Goal: Task Accomplishment & Management: Complete application form

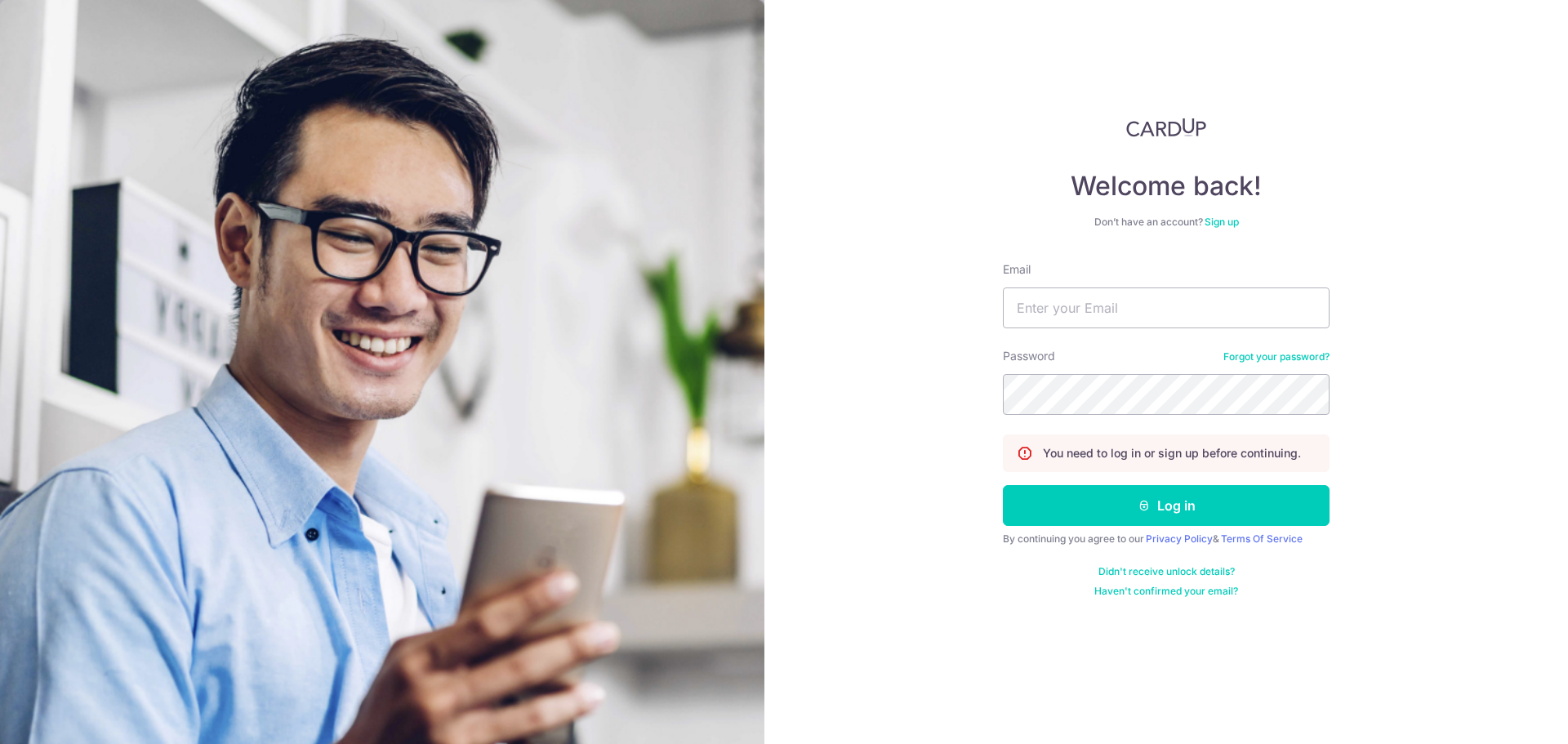
click at [1043, 320] on input "Email" at bounding box center [1166, 307] width 326 height 41
type input "[EMAIL_ADDRESS][DOMAIN_NAME]"
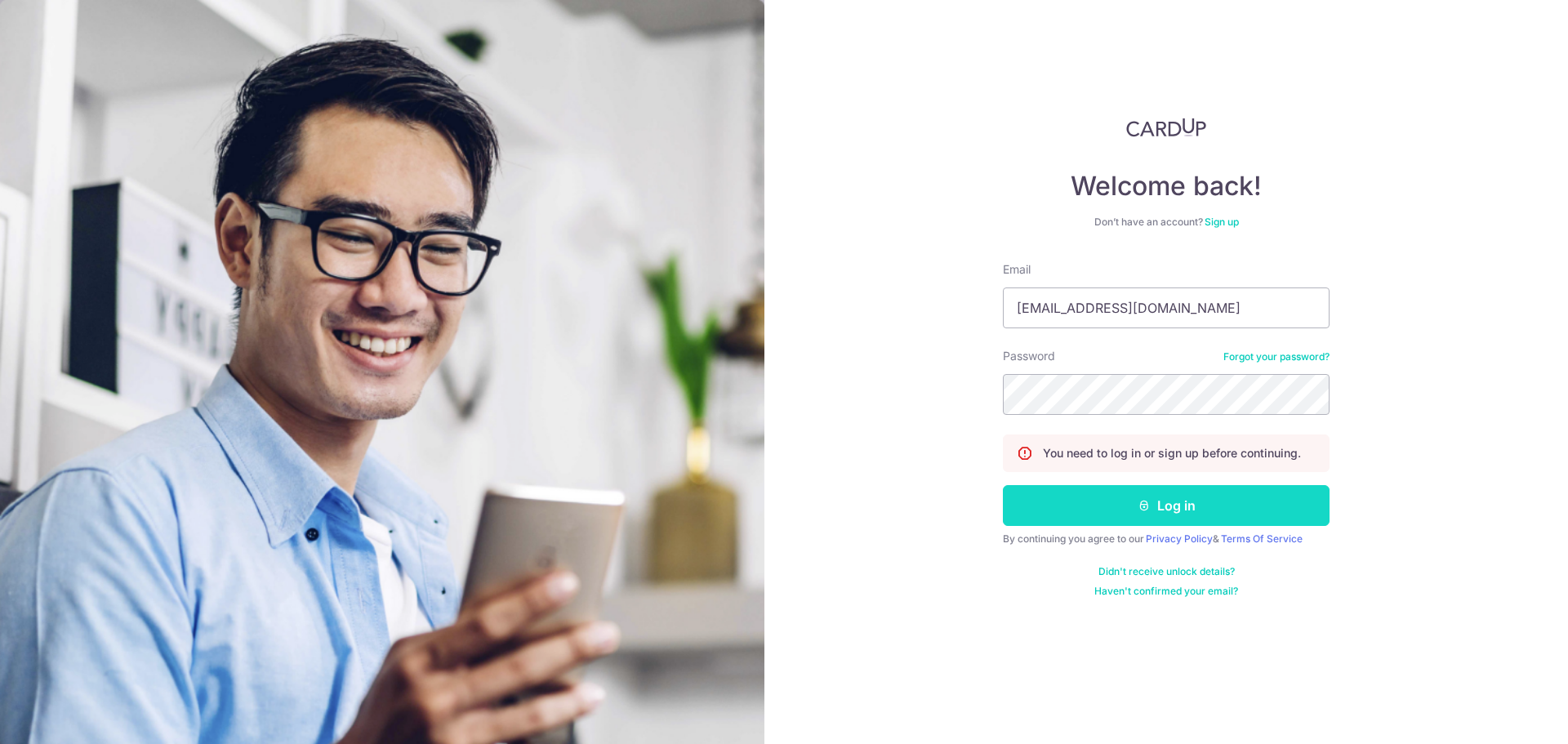
click at [1194, 514] on button "Log in" at bounding box center [1166, 505] width 326 height 41
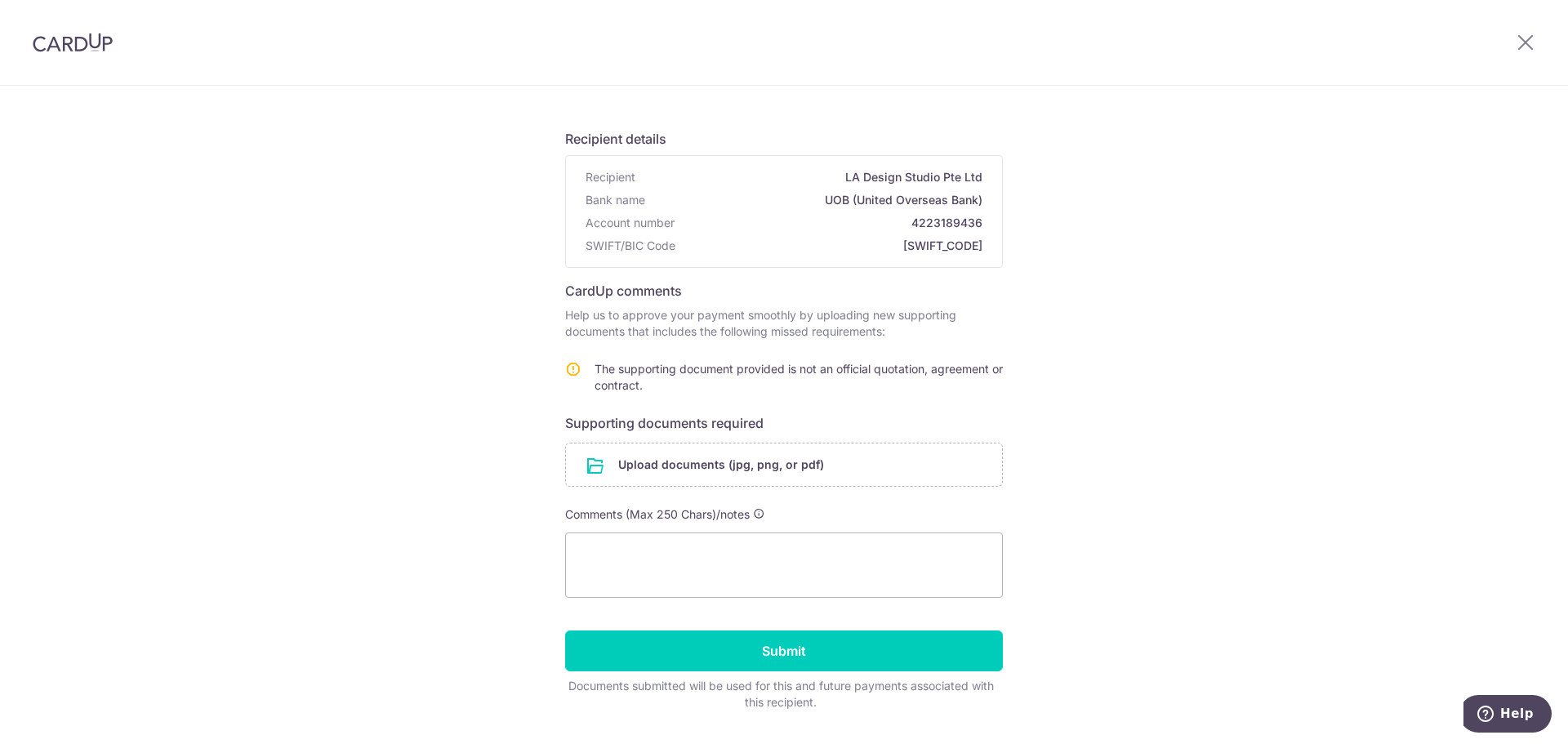
scroll to position [81, 0]
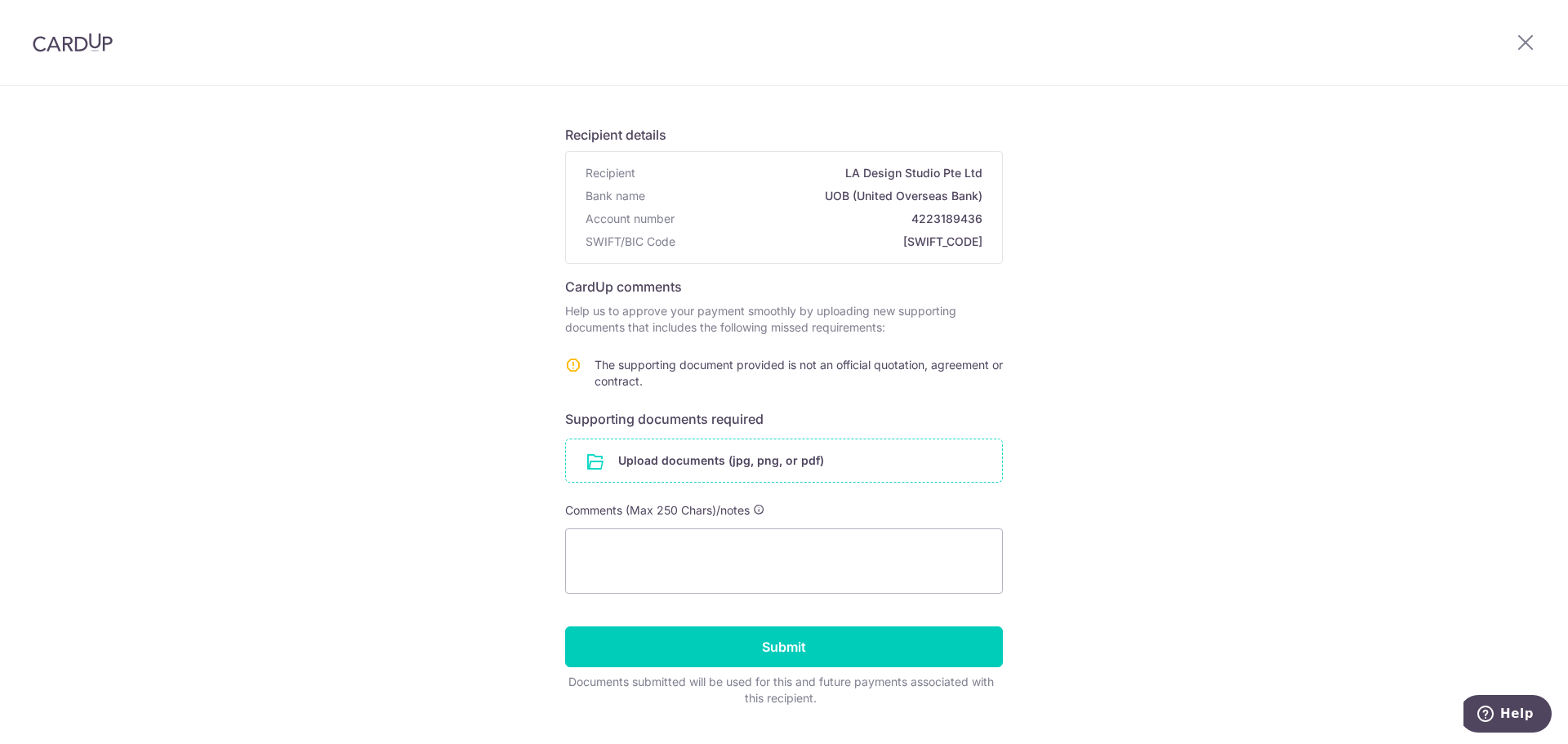
click at [664, 470] on input "file" at bounding box center [784, 460] width 436 height 42
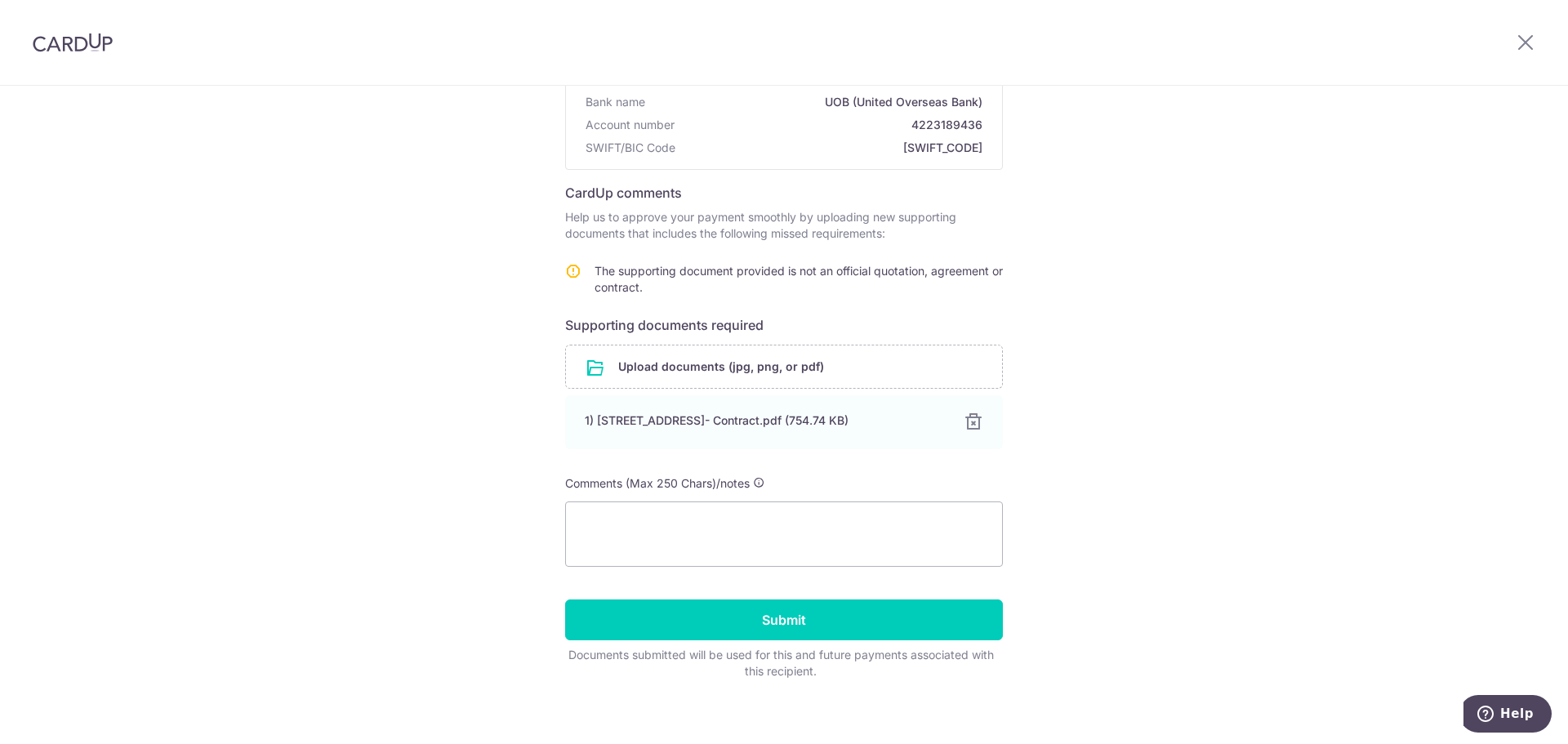
scroll to position [188, 0]
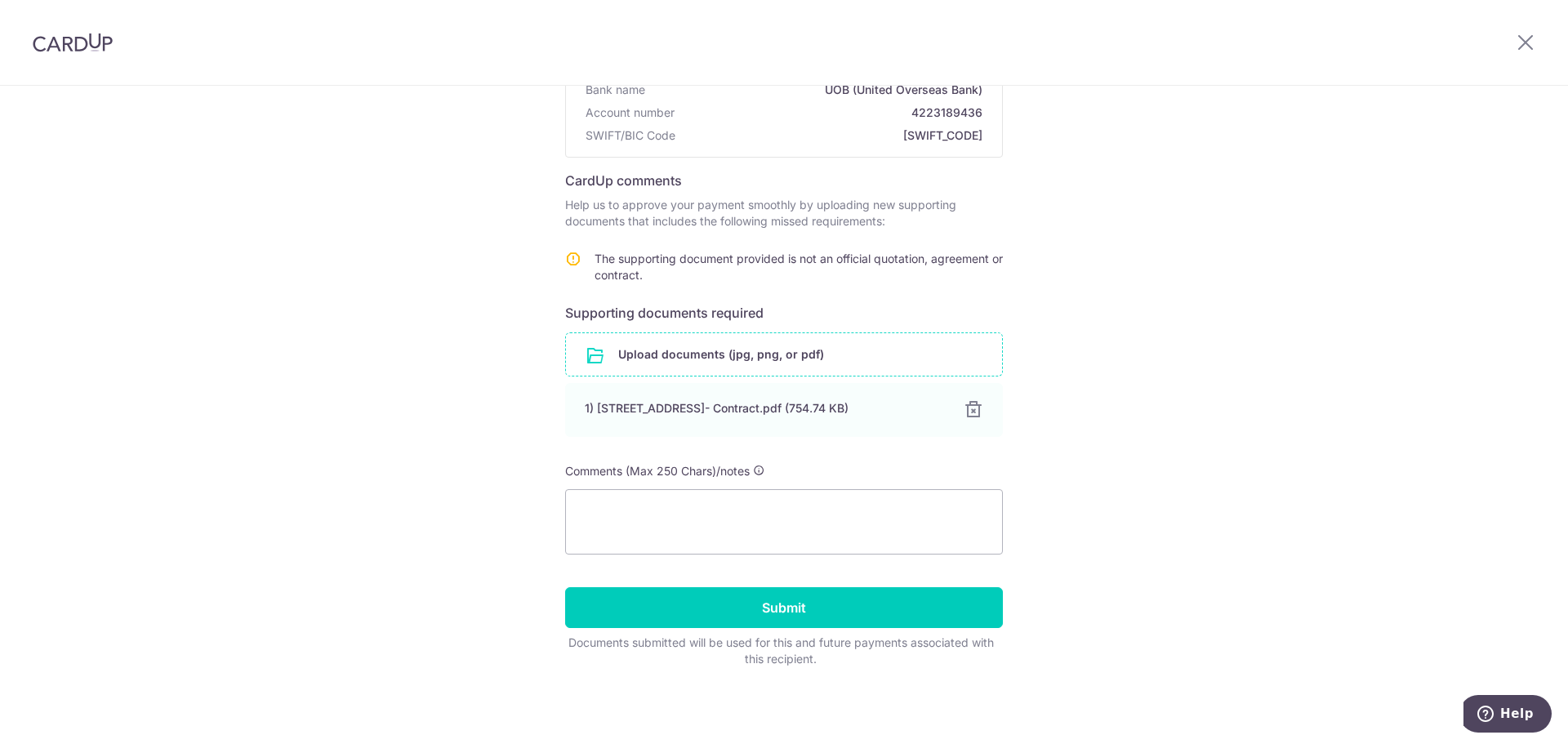
click at [709, 346] on input "file" at bounding box center [784, 354] width 436 height 42
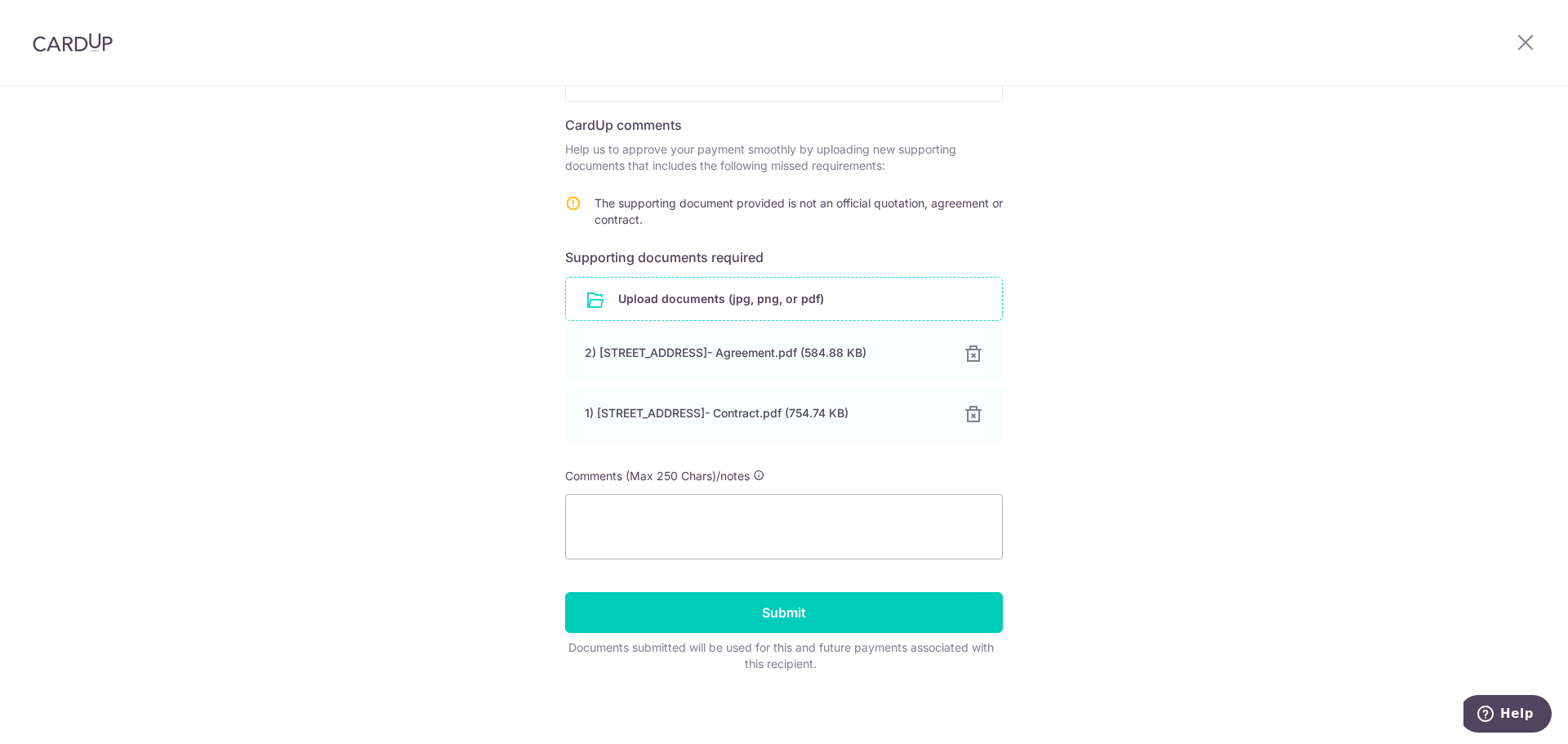
scroll to position [248, 0]
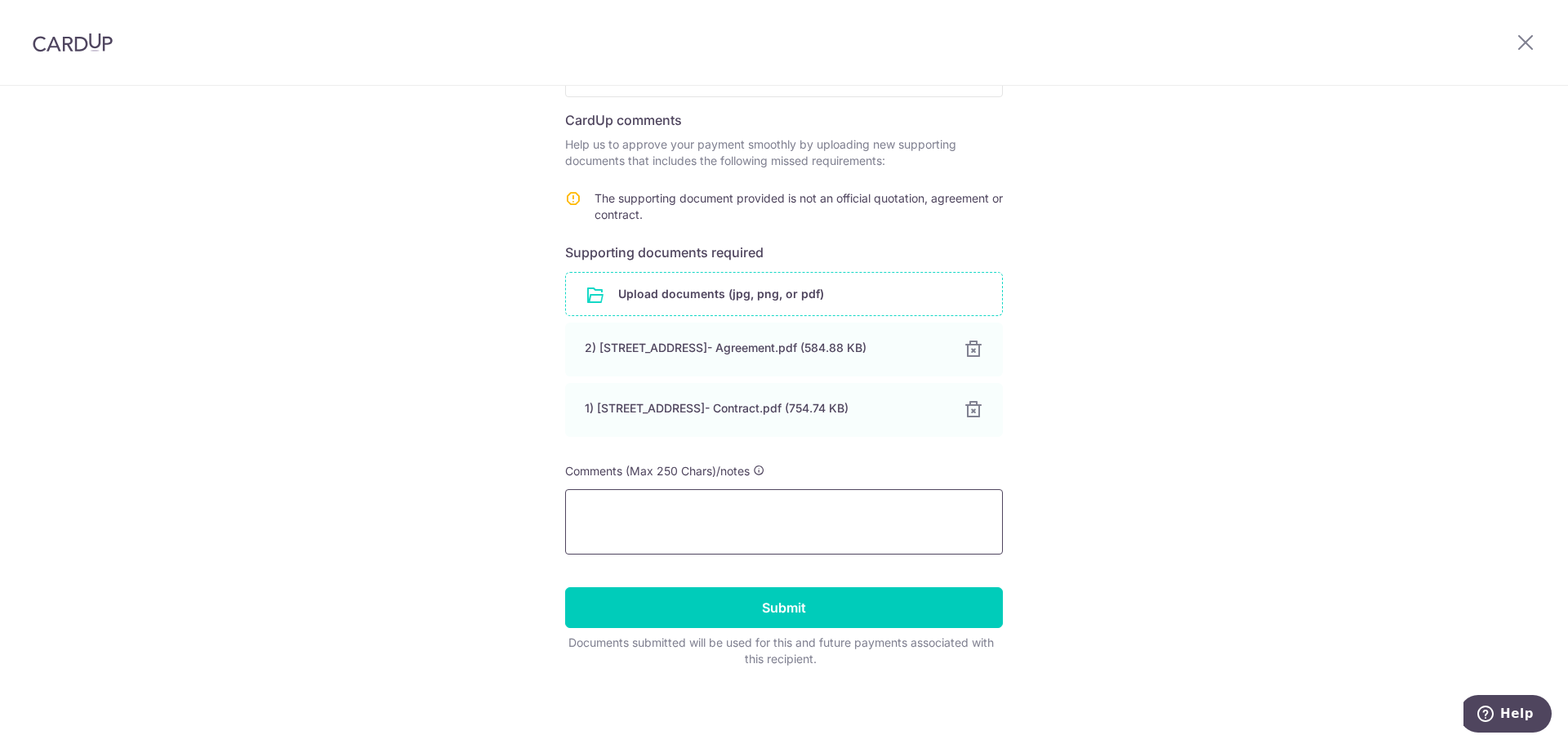
click at [738, 491] on textarea at bounding box center [784, 521] width 438 height 65
click at [753, 469] on icon at bounding box center [758, 470] width 11 height 11
click at [759, 527] on textarea at bounding box center [784, 521] width 438 height 65
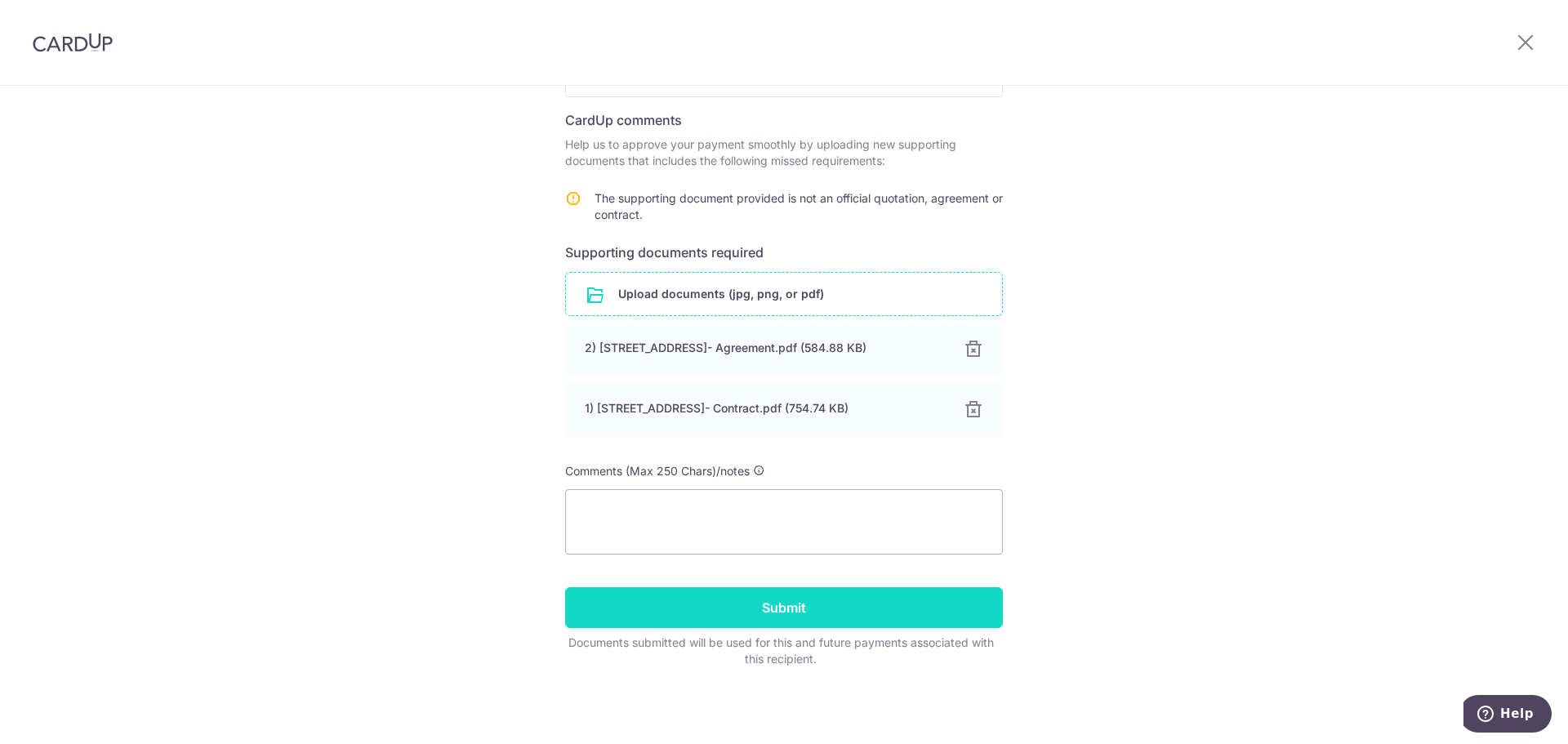
click at [807, 613] on input "Submit" at bounding box center [784, 607] width 438 height 41
